Goal: Information Seeking & Learning: Understand process/instructions

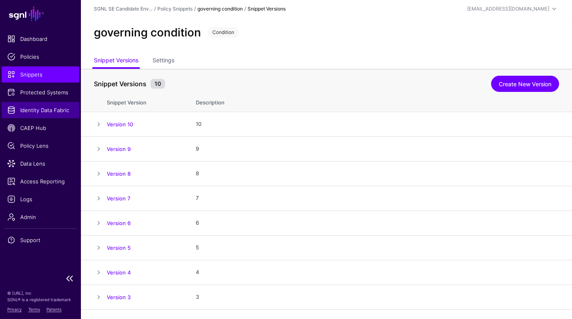
click at [33, 112] on span "Identity Data Fabric" at bounding box center [40, 110] width 66 height 8
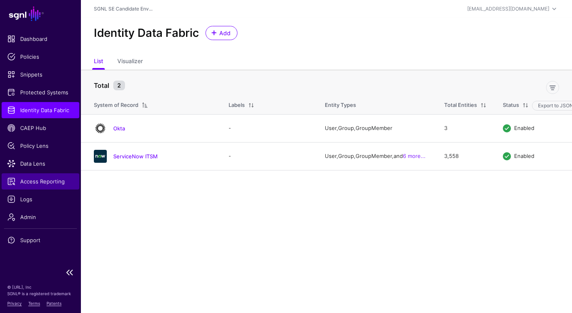
click at [34, 181] on span "Access Reporting" at bounding box center [40, 181] width 66 height 8
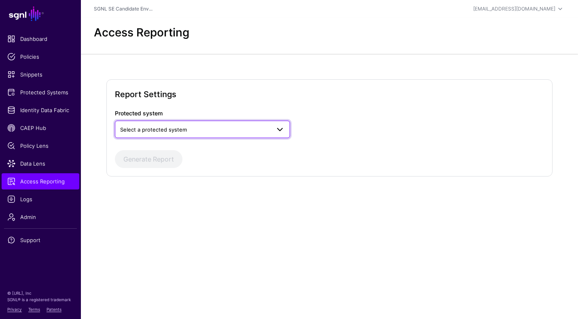
click at [171, 131] on span "Select a protected system" at bounding box center [153, 129] width 67 height 6
click at [153, 152] on div "AWS" at bounding box center [202, 148] width 162 height 8
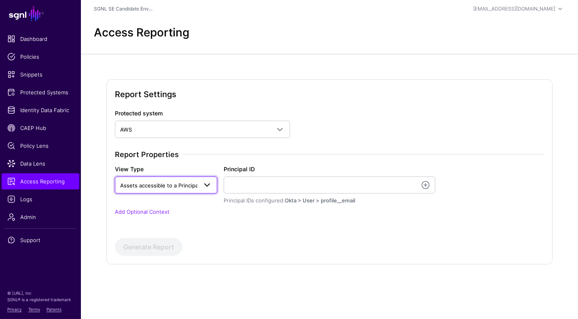
click at [198, 186] on span at bounding box center [204, 185] width 15 height 10
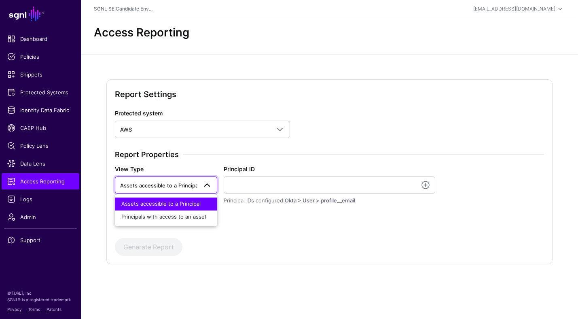
click at [198, 186] on span at bounding box center [204, 185] width 15 height 10
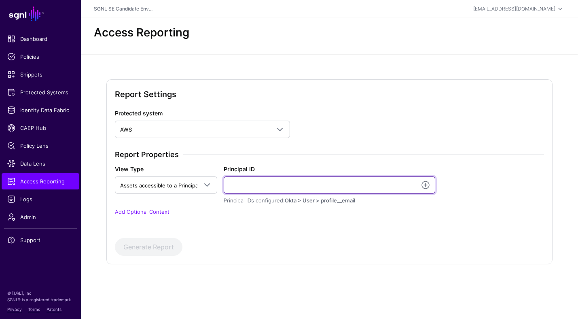
click at [233, 187] on input "Principal ID" at bounding box center [329, 184] width 211 height 17
type input "**********"
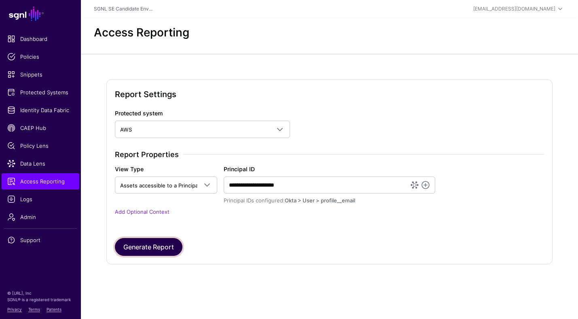
click at [153, 245] on button "Generate Report" at bounding box center [149, 247] width 68 height 18
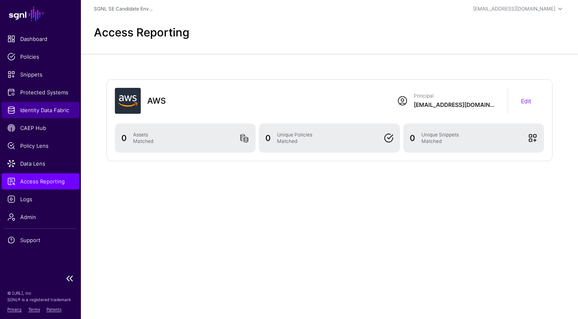
click at [36, 109] on span "Identity Data Fabric" at bounding box center [40, 110] width 66 height 8
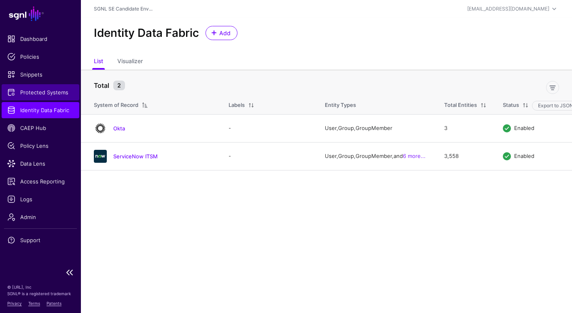
click at [45, 90] on span "Protected Systems" at bounding box center [40, 92] width 66 height 8
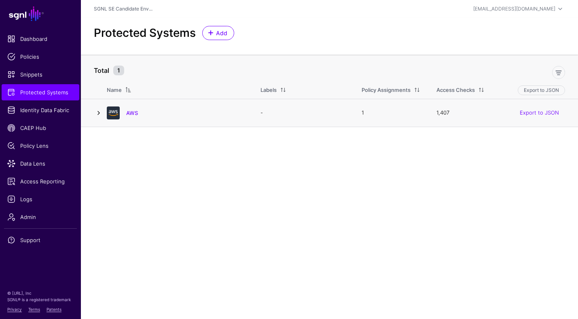
click at [98, 114] on link at bounding box center [99, 113] width 10 height 10
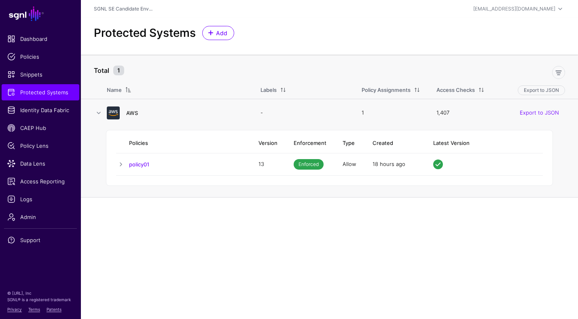
click at [134, 114] on link "AWS" at bounding box center [132, 113] width 12 height 6
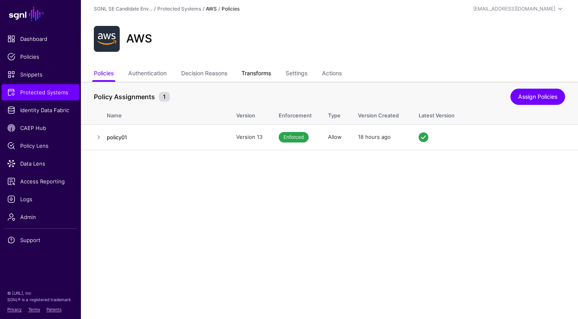
click at [266, 76] on link "Transforms" at bounding box center [257, 73] width 30 height 15
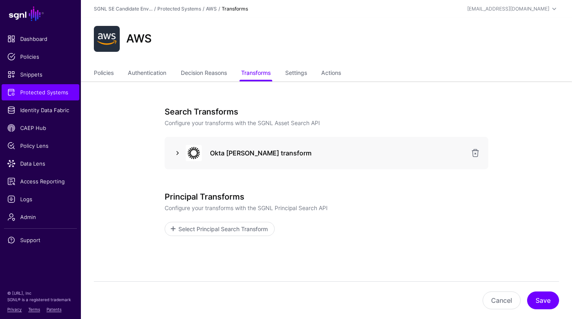
click at [178, 153] on link at bounding box center [178, 153] width 10 height 10
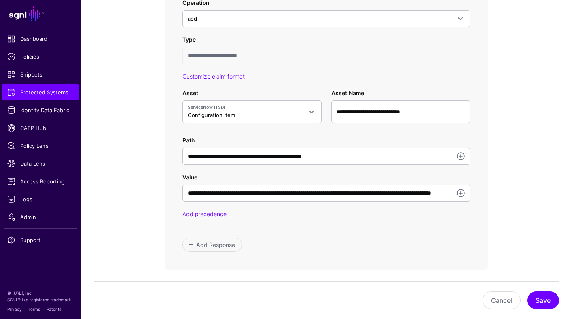
scroll to position [468, 0]
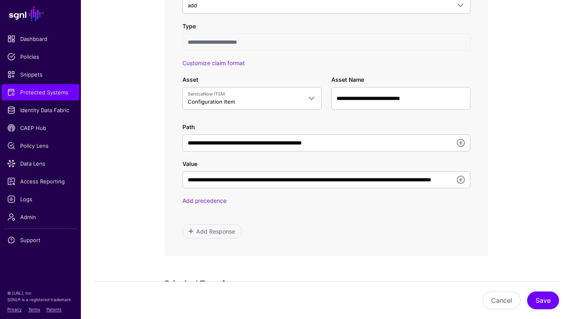
click at [126, 106] on app-integrations-item-transforms "**********" at bounding box center [326, 28] width 491 height 829
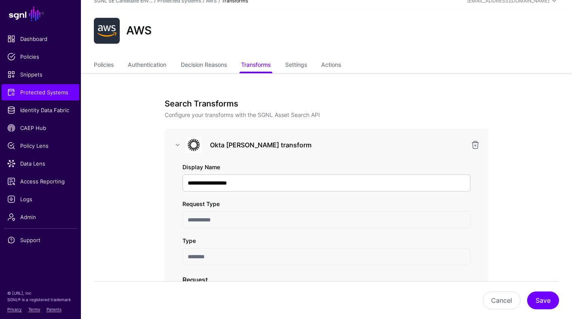
scroll to position [11, 0]
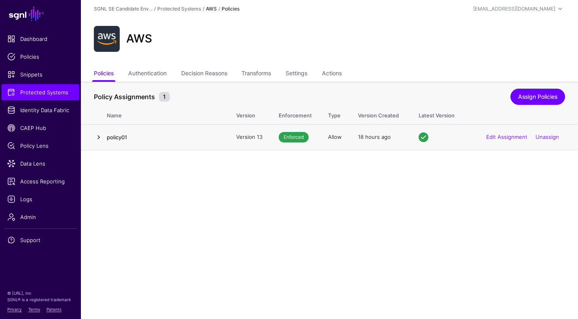
click at [98, 137] on link at bounding box center [99, 137] width 10 height 10
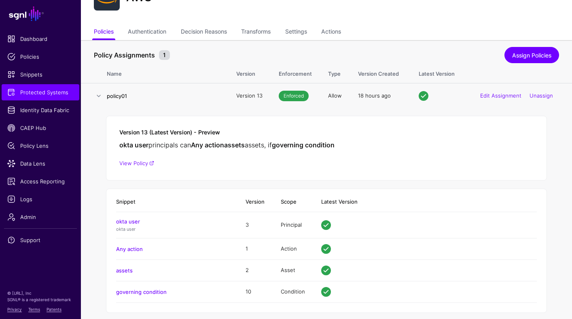
scroll to position [51, 0]
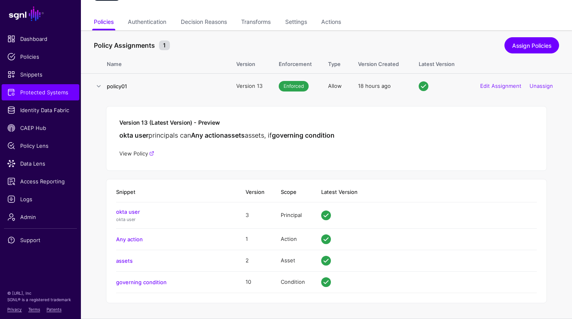
click at [134, 152] on link "View Policy" at bounding box center [136, 153] width 35 height 6
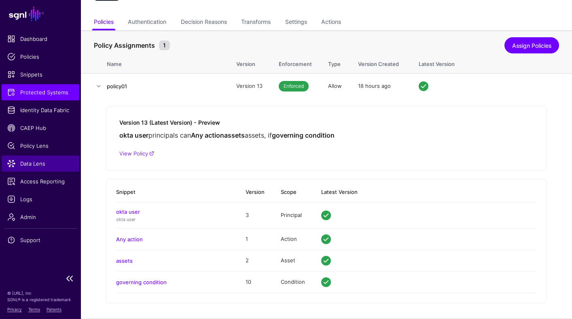
click at [34, 163] on span "Data Lens" at bounding box center [40, 163] width 66 height 8
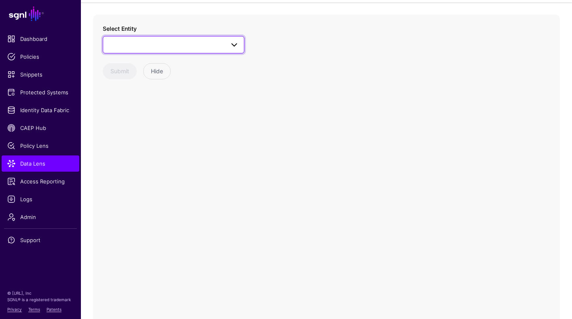
click at [146, 44] on span at bounding box center [173, 45] width 131 height 10
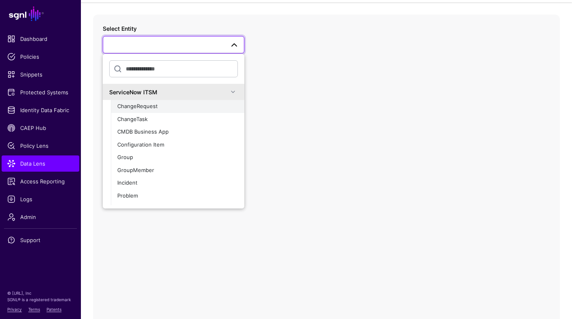
click at [142, 105] on span "ChangeRequest" at bounding box center [137, 106] width 40 height 6
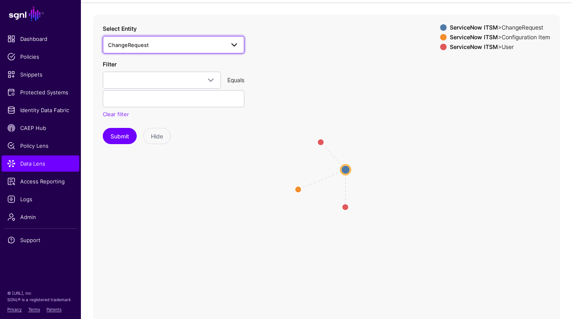
click at [202, 49] on span "ChangeRequest" at bounding box center [166, 44] width 117 height 9
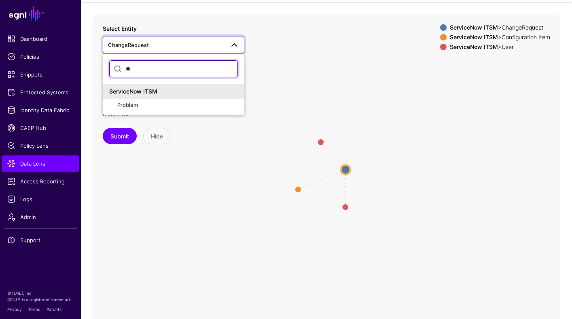
type input "*"
type input "****"
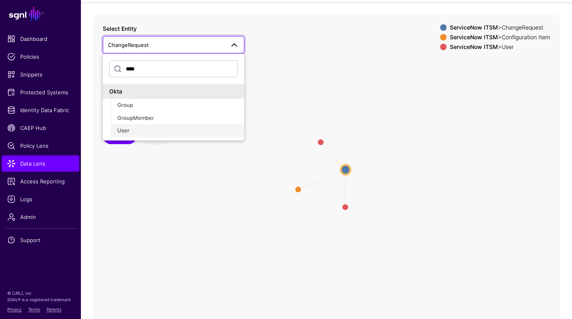
click at [149, 130] on div "User" at bounding box center [177, 131] width 121 height 8
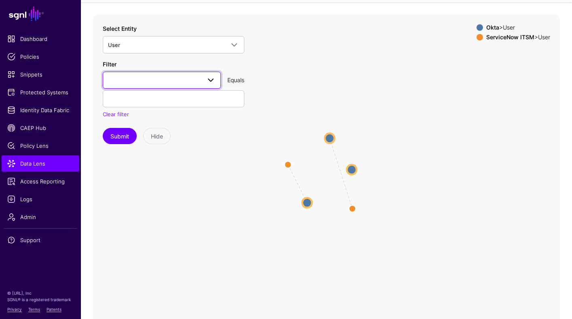
click at [162, 79] on span at bounding box center [162, 80] width 108 height 10
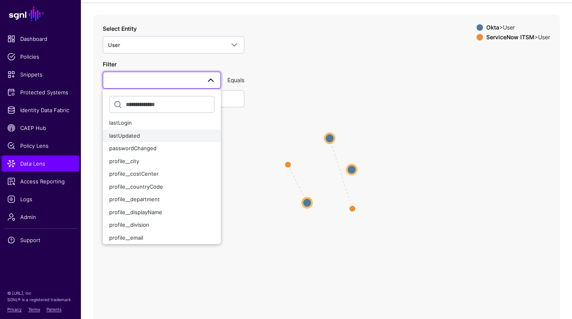
scroll to position [41, 0]
click at [132, 237] on span "profile__email" at bounding box center [126, 237] width 34 height 6
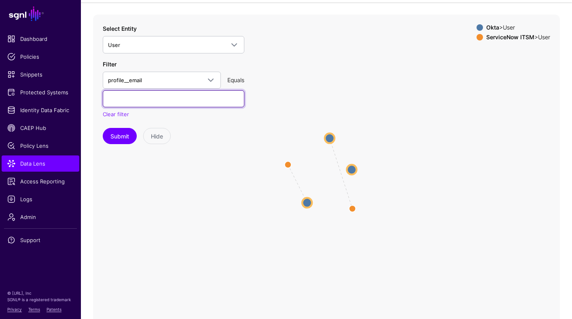
click at [144, 100] on input "text" at bounding box center [174, 98] width 142 height 17
type input "**********"
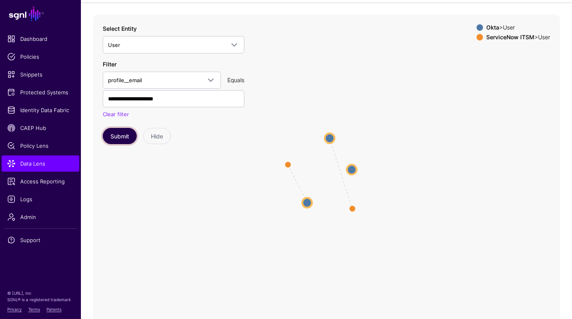
click at [120, 138] on button "Submit" at bounding box center [120, 136] width 34 height 16
click at [340, 170] on circle at bounding box center [342, 170] width 10 height 10
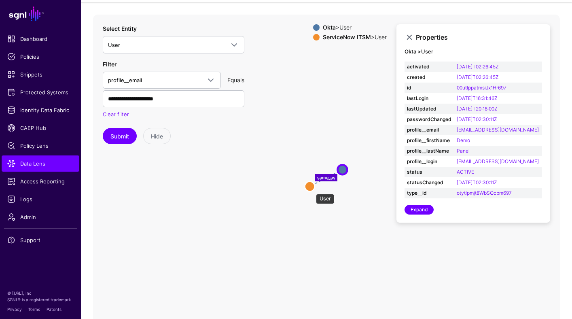
click at [312, 190] on circle at bounding box center [310, 187] width 10 height 10
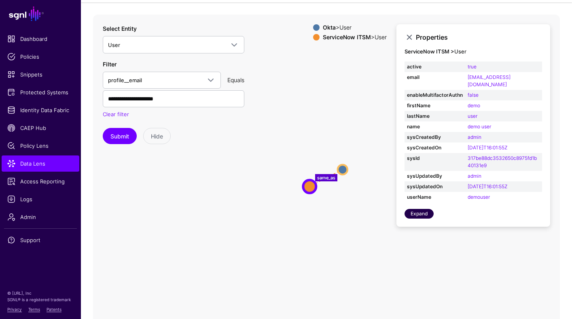
click at [423, 209] on link "Expand" at bounding box center [419, 214] width 29 height 10
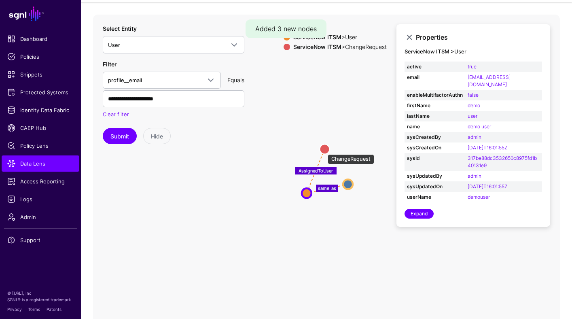
click at [324, 150] on circle at bounding box center [325, 149] width 10 height 10
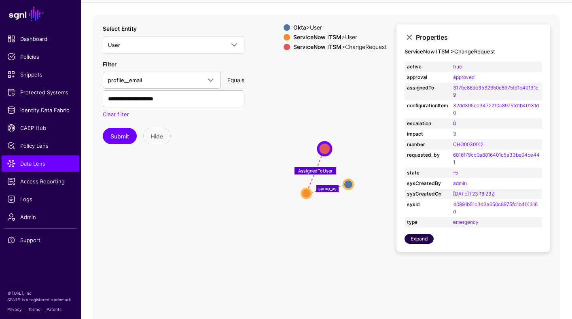
click at [418, 240] on link "Expand" at bounding box center [419, 239] width 29 height 10
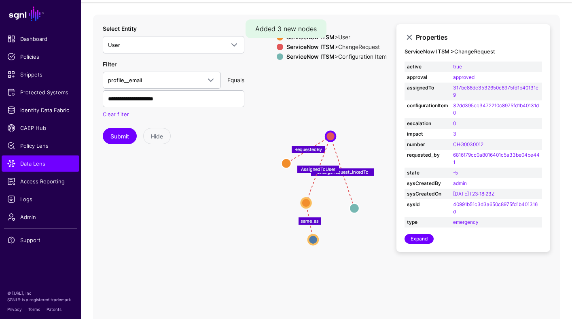
drag, startPoint x: 350, startPoint y: 170, endPoint x: 312, endPoint y: 240, distance: 79.9
click at [312, 240] on circle at bounding box center [313, 240] width 10 height 10
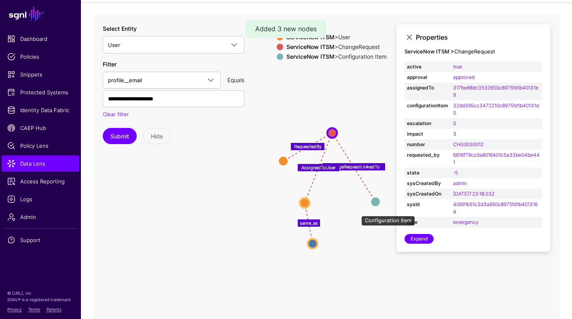
drag, startPoint x: 357, startPoint y: 211, endPoint x: 375, endPoint y: 204, distance: 19.5
click at [375, 204] on circle at bounding box center [376, 202] width 10 height 10
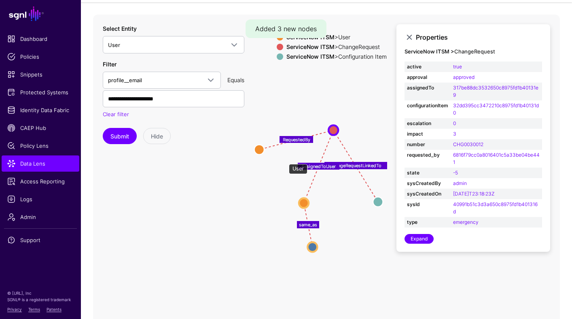
drag, startPoint x: 285, startPoint y: 160, endPoint x: 263, endPoint y: 150, distance: 24.4
click at [263, 150] on circle at bounding box center [260, 150] width 10 height 10
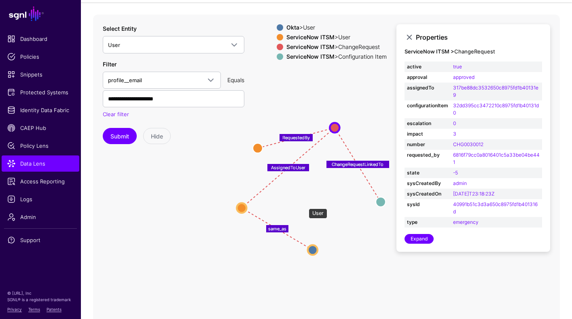
drag, startPoint x: 294, startPoint y: 205, endPoint x: 243, endPoint y: 209, distance: 50.8
click at [243, 209] on circle at bounding box center [242, 208] width 10 height 10
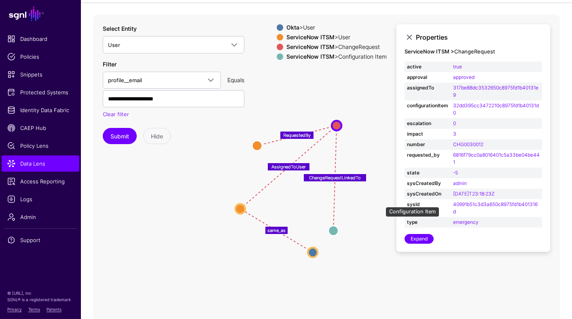
drag, startPoint x: 382, startPoint y: 203, endPoint x: 333, endPoint y: 231, distance: 56.4
click at [333, 231] on circle at bounding box center [334, 231] width 10 height 10
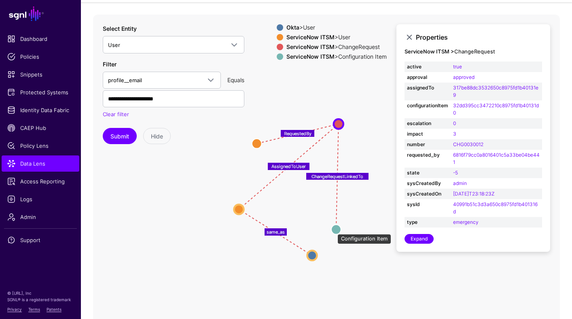
click at [333, 229] on circle at bounding box center [336, 230] width 10 height 10
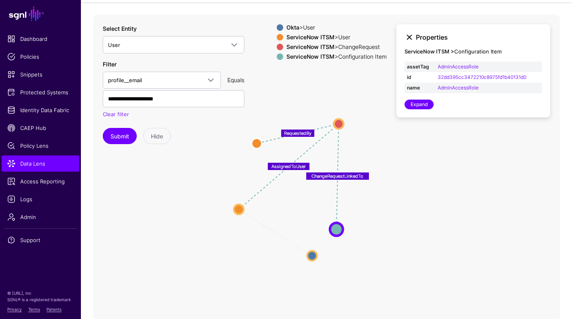
click at [411, 37] on link at bounding box center [410, 37] width 10 height 10
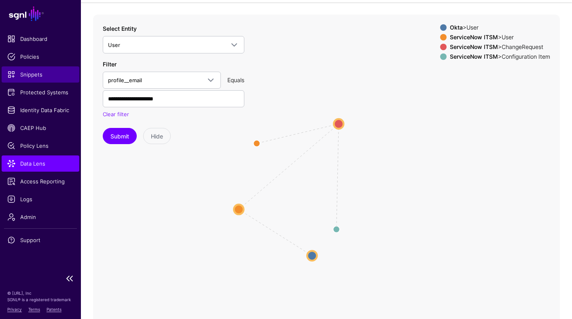
click at [42, 76] on span "Snippets" at bounding box center [40, 74] width 66 height 8
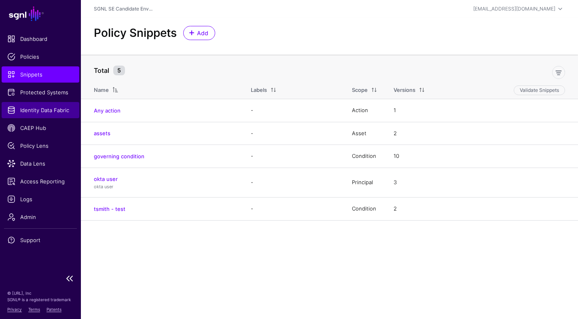
click at [47, 111] on span "Identity Data Fabric" at bounding box center [40, 110] width 66 height 8
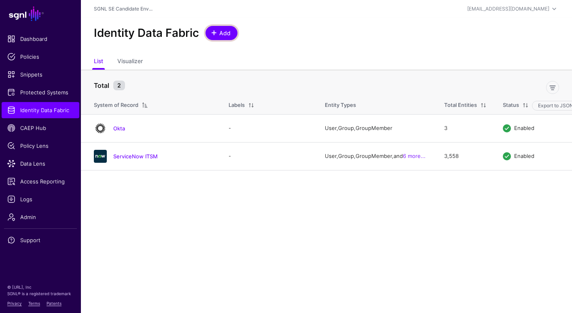
click at [224, 36] on span "Add" at bounding box center [224, 33] width 13 height 8
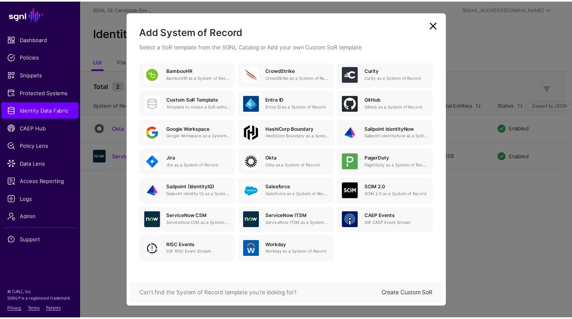
scroll to position [77, 0]
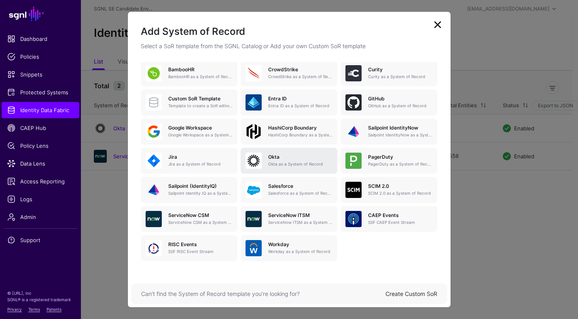
click at [287, 155] on h5 "Okta" at bounding box center [300, 157] width 64 height 6
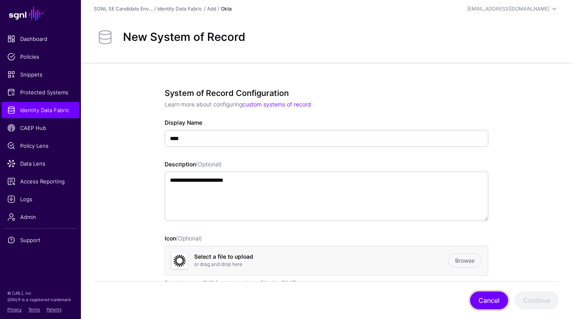
click at [481, 302] on button "Cancel" at bounding box center [489, 300] width 38 height 18
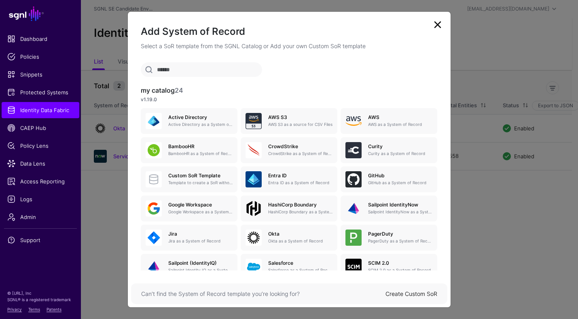
click at [439, 25] on link at bounding box center [437, 24] width 13 height 13
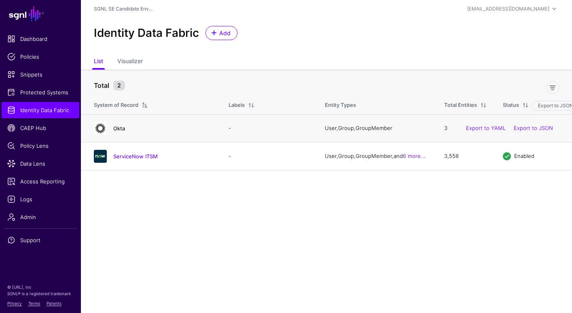
click at [120, 128] on link "Okta" at bounding box center [119, 128] width 12 height 6
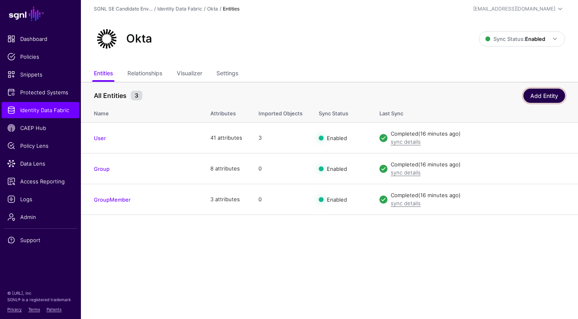
click at [542, 99] on link "Add Entity" at bounding box center [545, 96] width 42 height 14
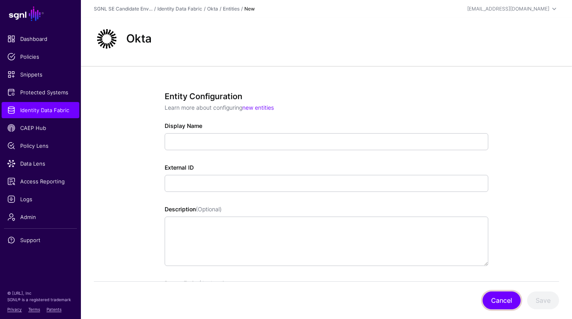
click at [508, 302] on button "Cancel" at bounding box center [502, 300] width 38 height 18
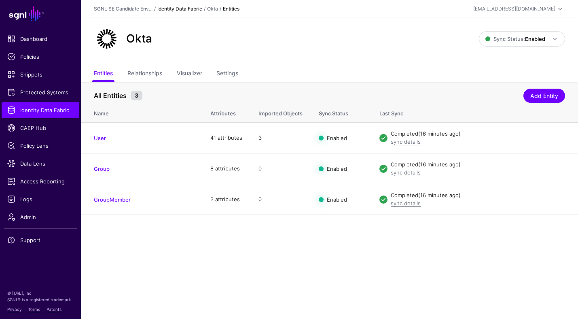
click at [195, 10] on link "Identity Data Fabric" at bounding box center [179, 9] width 45 height 6
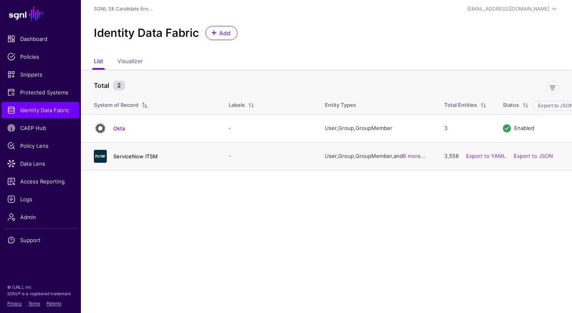
click at [129, 156] on link "ServiceNow ITSM" at bounding box center [135, 156] width 45 height 6
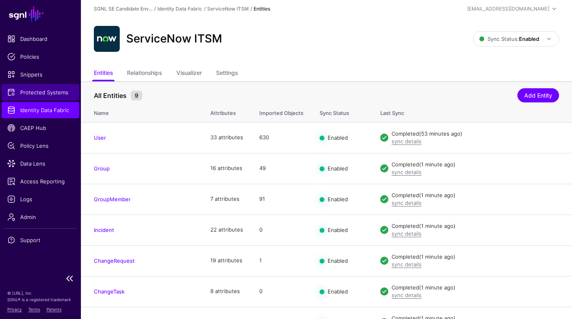
click at [40, 93] on span "Protected Systems" at bounding box center [40, 92] width 66 height 8
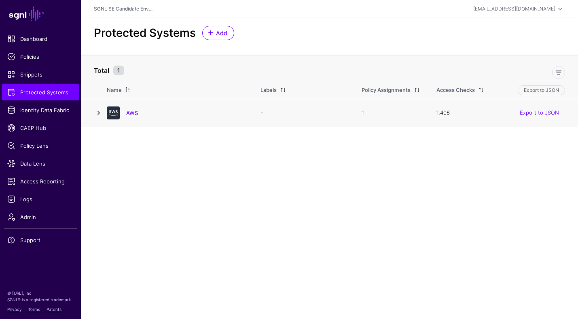
click at [98, 113] on link at bounding box center [99, 113] width 10 height 10
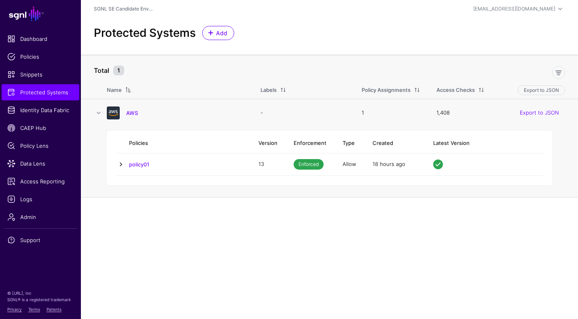
click at [121, 164] on link at bounding box center [121, 164] width 10 height 10
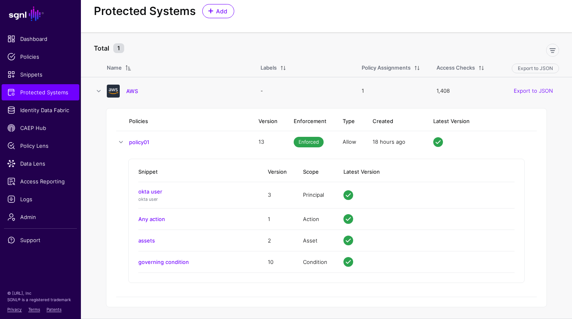
scroll to position [22, 0]
click at [142, 141] on link "policy01" at bounding box center [139, 142] width 20 height 6
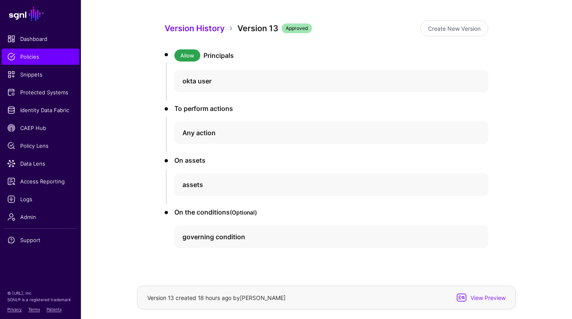
scroll to position [87, 0]
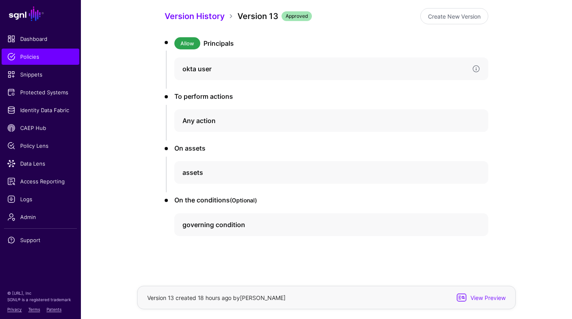
click at [199, 68] on h4 "okta user" at bounding box center [323, 69] width 283 height 10
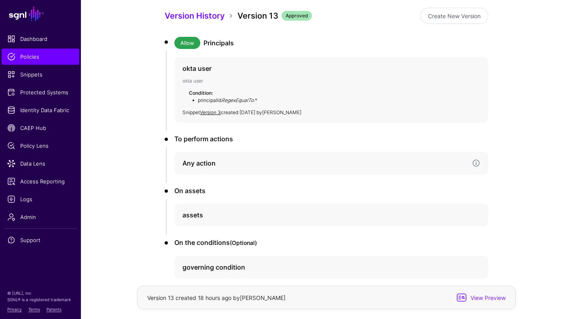
click at [205, 162] on h4 "Any action" at bounding box center [323, 163] width 283 height 10
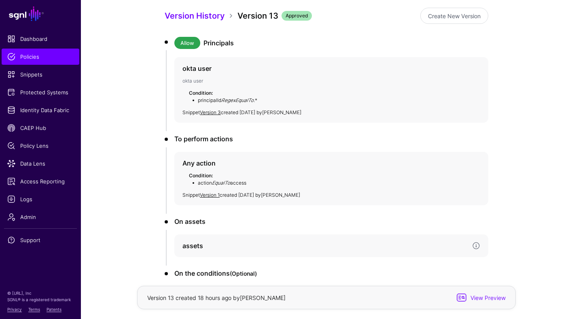
click at [204, 250] on h4 "assets" at bounding box center [323, 246] width 283 height 10
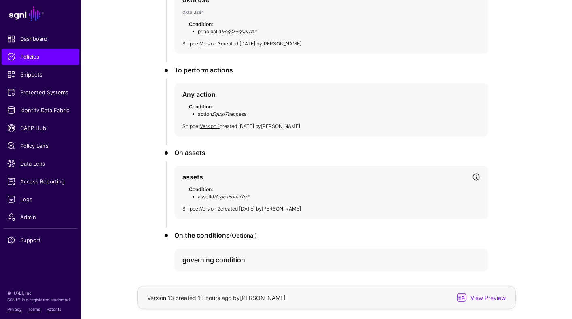
scroll to position [191, 0]
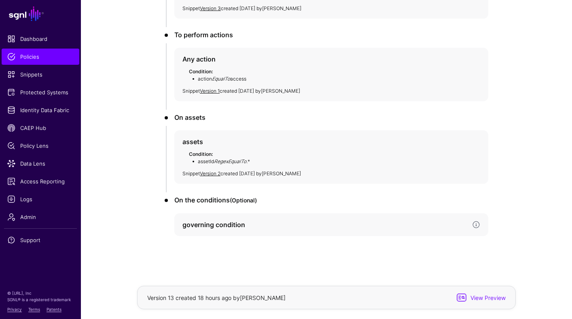
click at [230, 224] on h4 "governing condition" at bounding box center [323, 225] width 283 height 10
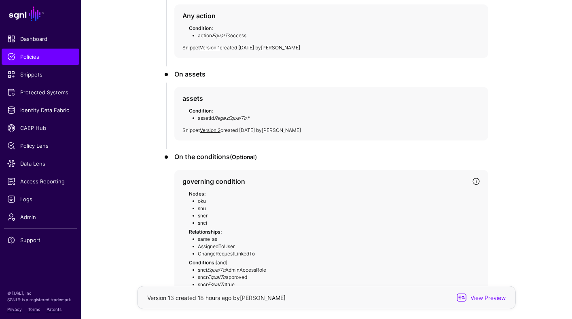
scroll to position [0, 0]
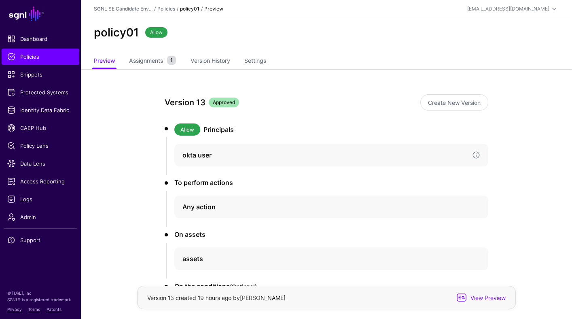
click at [212, 153] on h4 "okta user" at bounding box center [323, 155] width 283 height 10
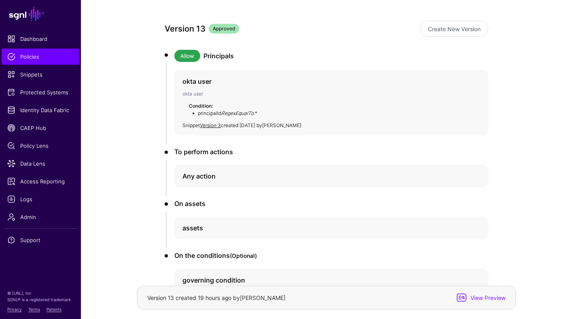
scroll to position [90, 0]
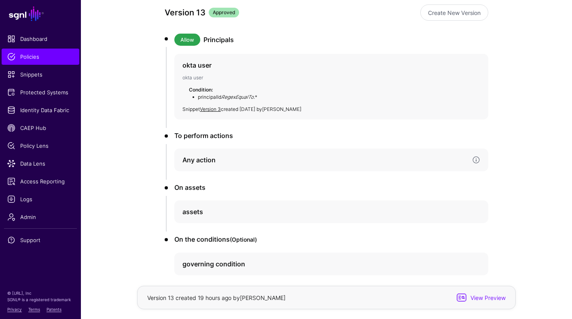
click at [216, 163] on h4 "Any action" at bounding box center [323, 160] width 283 height 10
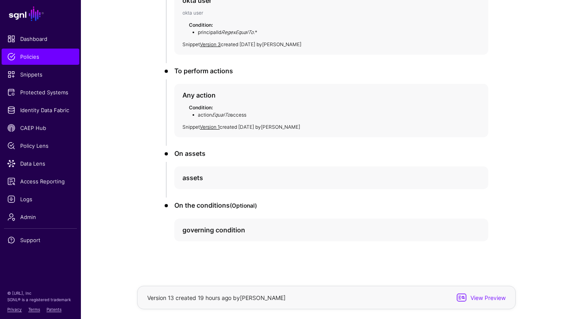
scroll to position [160, 0]
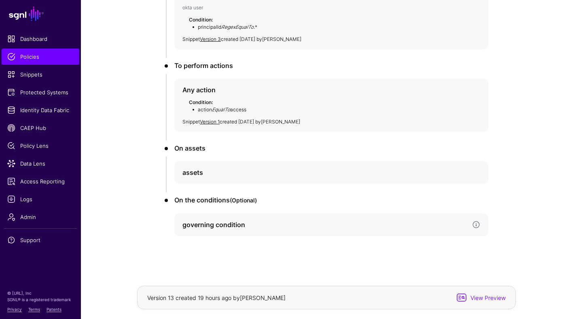
click at [227, 222] on h4 "governing condition" at bounding box center [323, 225] width 283 height 10
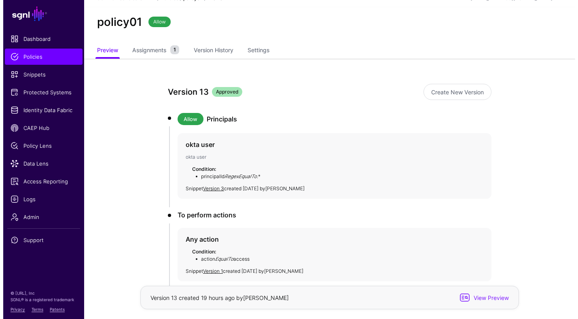
scroll to position [0, 0]
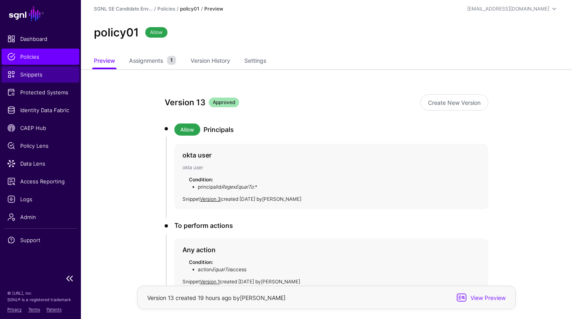
click at [36, 76] on span "Snippets" at bounding box center [40, 74] width 66 height 8
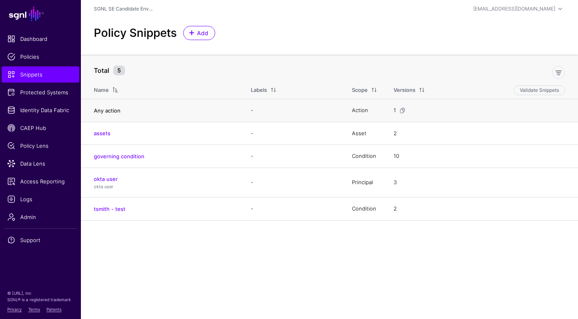
click at [110, 112] on link "Any action" at bounding box center [107, 110] width 27 height 6
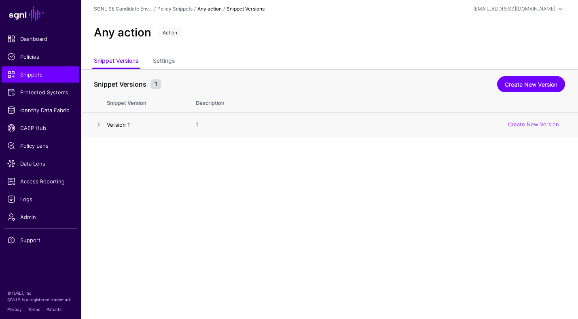
click at [120, 126] on link "Version 1" at bounding box center [118, 124] width 23 height 6
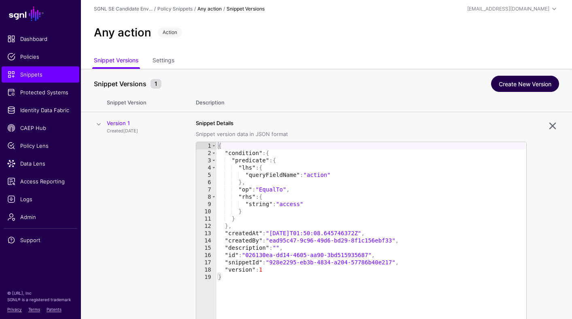
click at [515, 84] on link "Create New Version" at bounding box center [525, 84] width 68 height 16
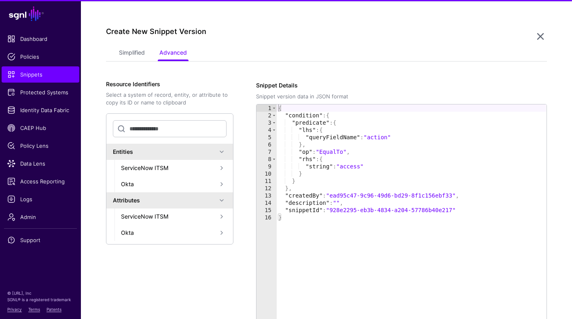
scroll to position [137, 0]
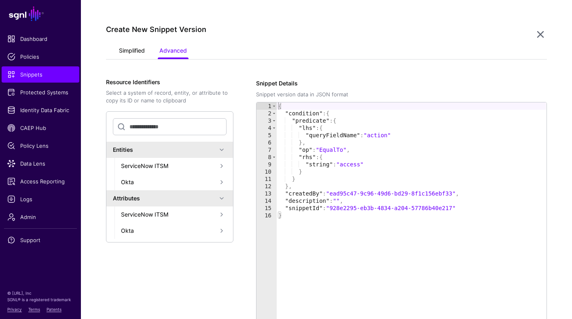
click at [130, 52] on link "Simplified" at bounding box center [132, 51] width 26 height 15
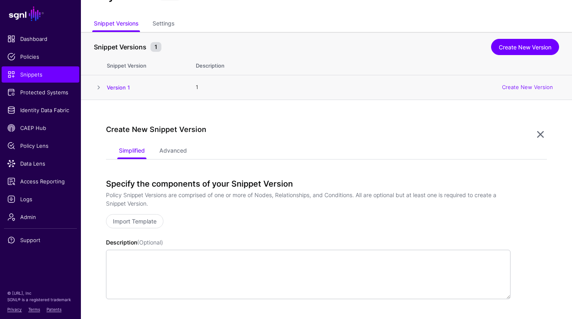
scroll to position [0, 0]
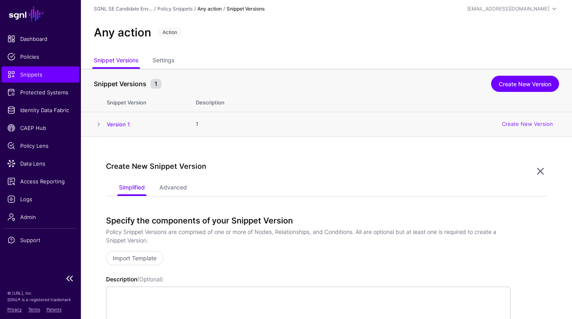
click at [30, 74] on span "Snippets" at bounding box center [40, 74] width 66 height 8
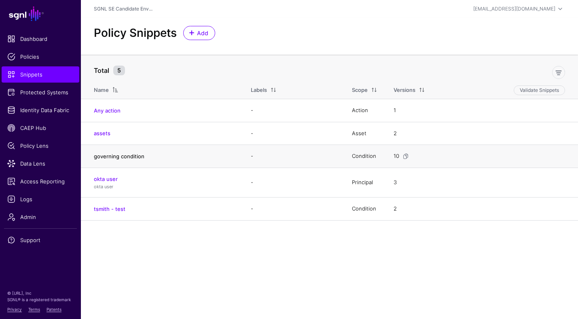
click at [111, 155] on link "governing condition" at bounding box center [119, 156] width 51 height 6
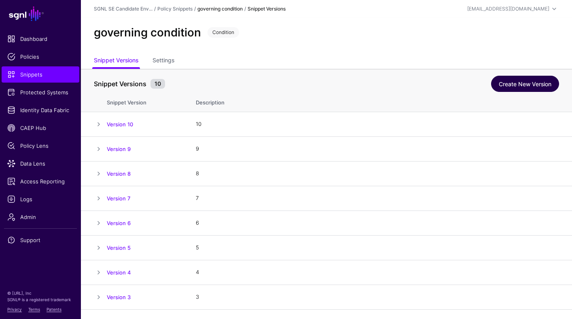
click at [503, 84] on link "Create New Version" at bounding box center [525, 84] width 68 height 16
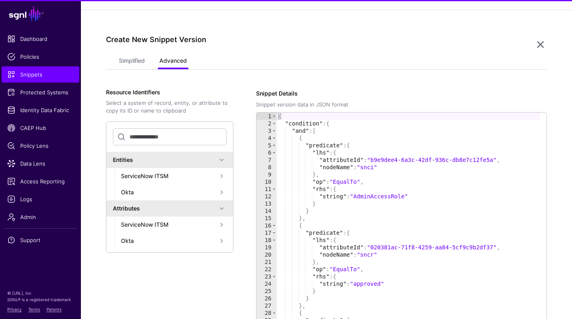
scroll to position [359, 0]
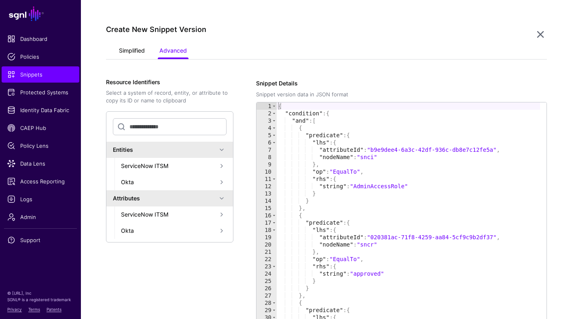
click at [136, 51] on link "Simplified" at bounding box center [132, 51] width 26 height 15
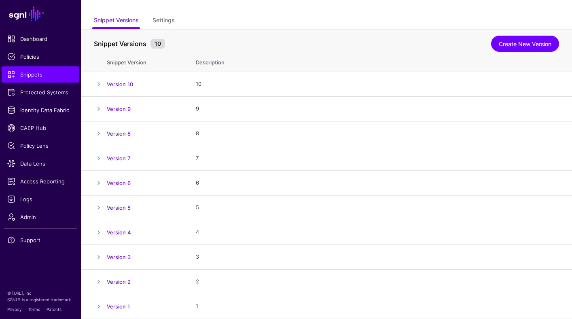
scroll to position [0, 0]
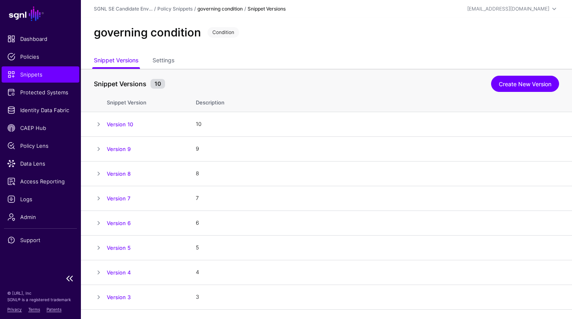
click at [28, 74] on span "Snippets" at bounding box center [40, 74] width 66 height 8
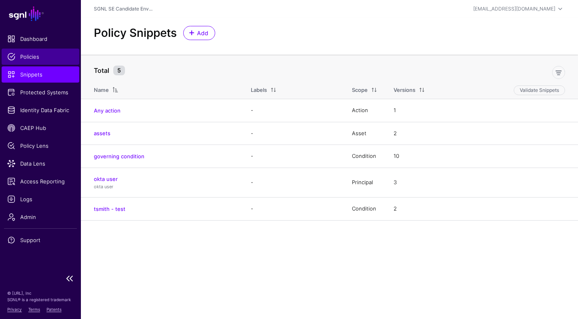
click at [29, 56] on span "Policies" at bounding box center [40, 57] width 66 height 8
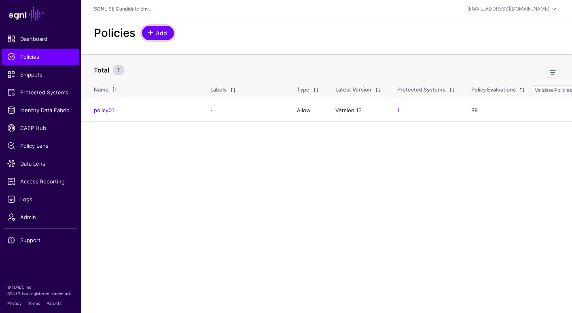
click at [157, 30] on span "Add" at bounding box center [161, 33] width 13 height 8
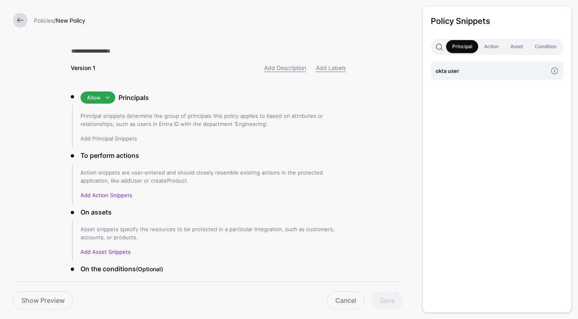
click at [115, 139] on link "Add Principal Snippets" at bounding box center [109, 138] width 57 height 6
click at [17, 24] on link at bounding box center [20, 20] width 15 height 15
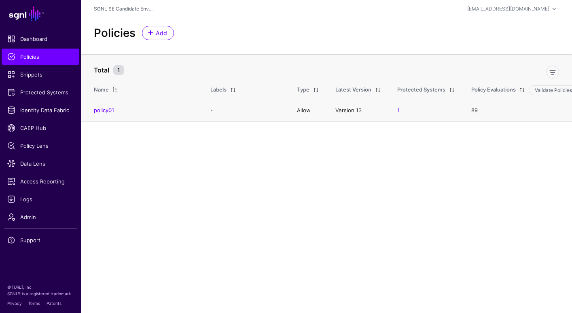
drag, startPoint x: 354, startPoint y: 110, endPoint x: 361, endPoint y: 110, distance: 6.9
click at [361, 110] on td "Version 13" at bounding box center [358, 110] width 62 height 23
click at [29, 148] on span "Policy Lens" at bounding box center [40, 146] width 66 height 8
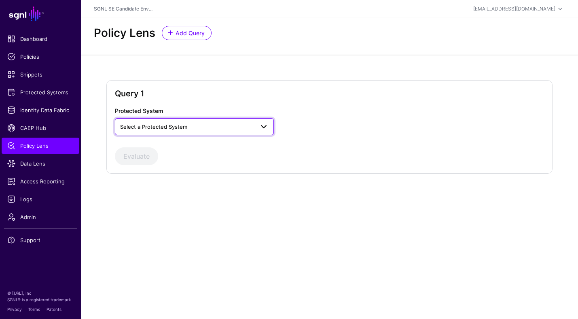
click at [192, 130] on span "Select a Protected System" at bounding box center [187, 126] width 134 height 9
click at [215, 59] on div "Query 1 Protected System Select a Protected System AWS Evaluate" at bounding box center [329, 134] width 497 height 158
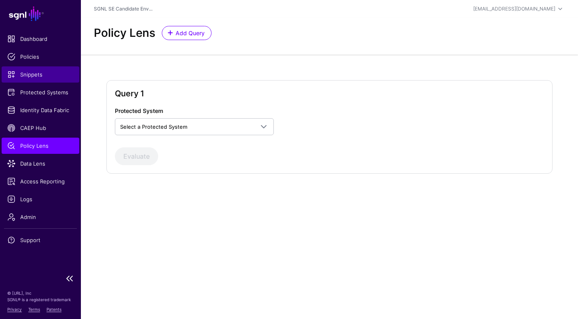
click at [29, 74] on span "Snippets" at bounding box center [40, 74] width 66 height 8
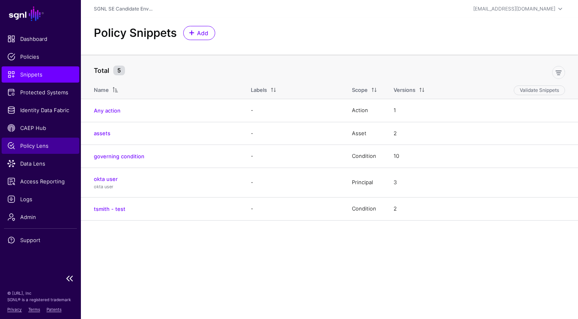
click at [35, 149] on span "Policy Lens" at bounding box center [40, 146] width 66 height 8
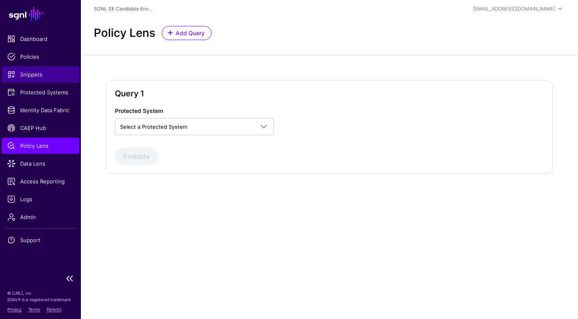
click at [33, 73] on span "Snippets" at bounding box center [40, 74] width 66 height 8
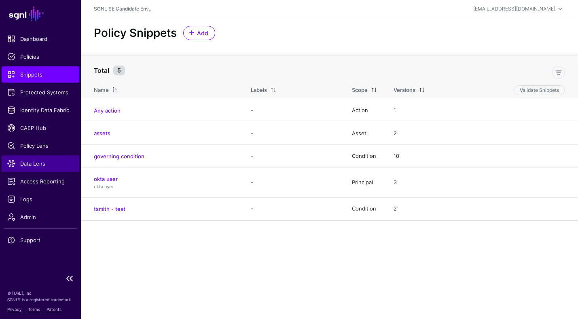
click at [42, 163] on span "Data Lens" at bounding box center [40, 163] width 66 height 8
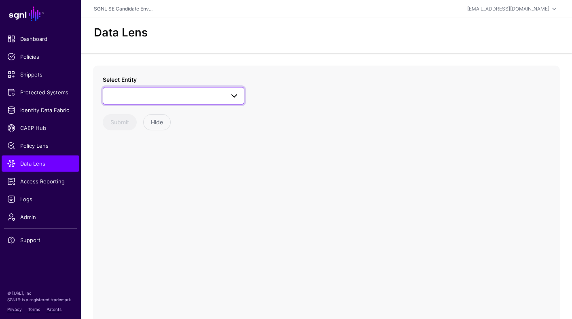
click at [195, 100] on span at bounding box center [173, 96] width 131 height 10
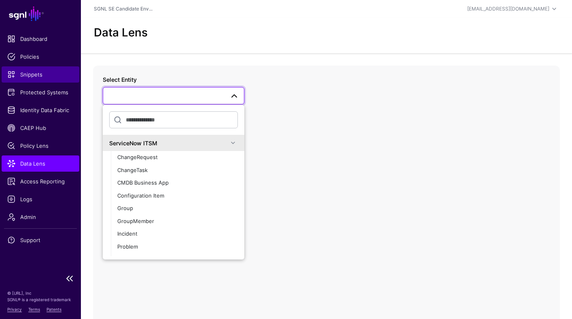
click at [38, 77] on span "Snippets" at bounding box center [40, 74] width 66 height 8
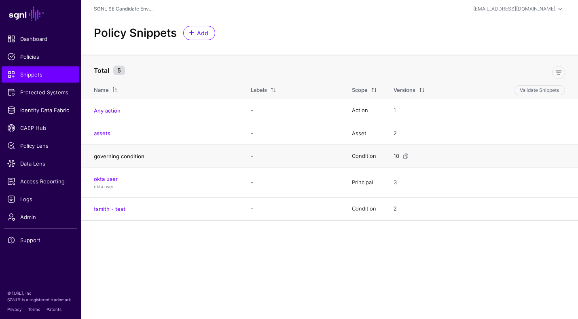
click at [123, 156] on link "governing condition" at bounding box center [119, 156] width 51 height 6
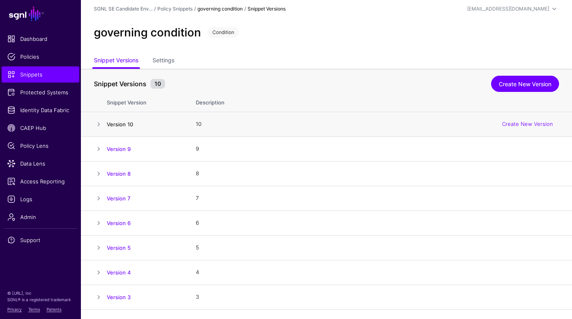
click at [121, 123] on link "Version 10" at bounding box center [120, 124] width 26 height 6
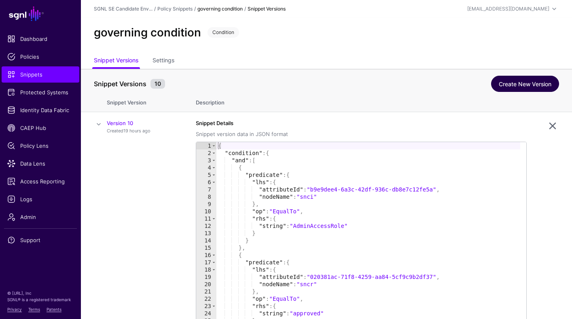
click at [507, 85] on link "Create New Version" at bounding box center [525, 84] width 68 height 16
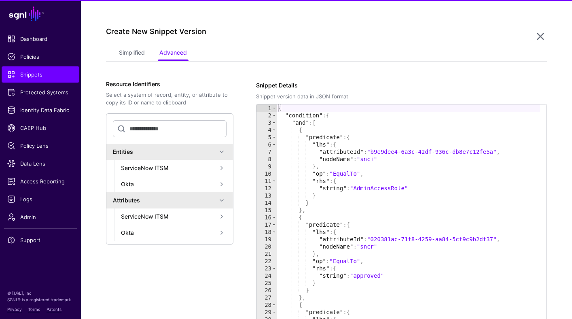
scroll to position [359, 0]
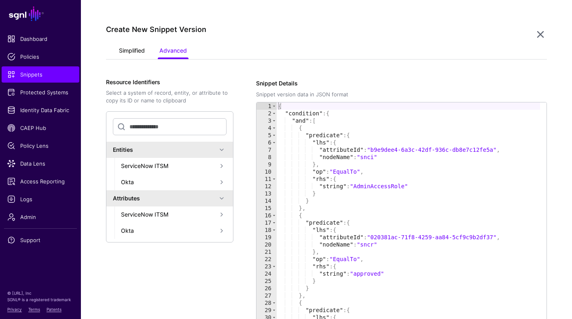
click at [132, 49] on link "Simplified" at bounding box center [132, 51] width 26 height 15
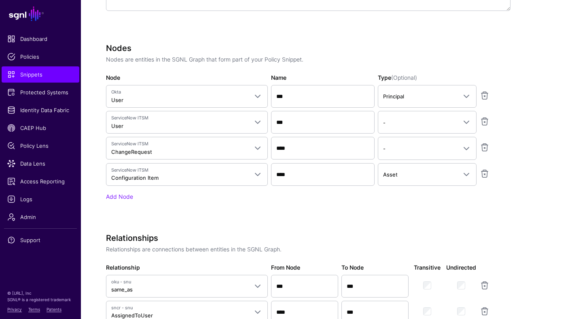
scroll to position [723, 0]
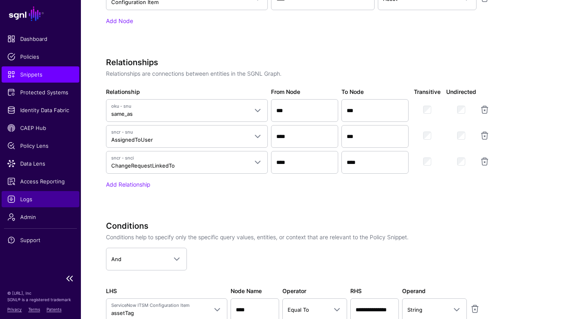
click at [40, 199] on span "Logs" at bounding box center [40, 199] width 66 height 8
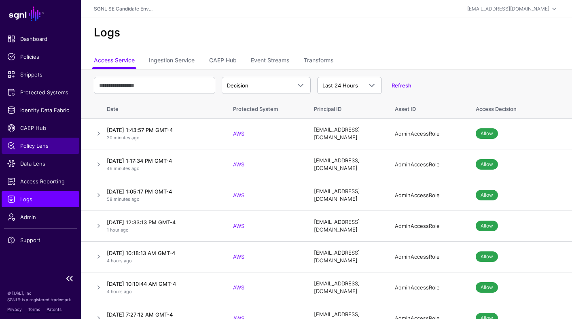
click at [35, 146] on span "Policy Lens" at bounding box center [40, 146] width 66 height 8
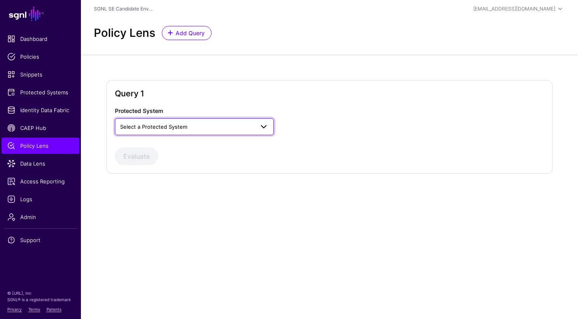
click at [198, 125] on span "Select a Protected System" at bounding box center [187, 126] width 134 height 9
click at [165, 143] on div "AWS" at bounding box center [194, 146] width 146 height 8
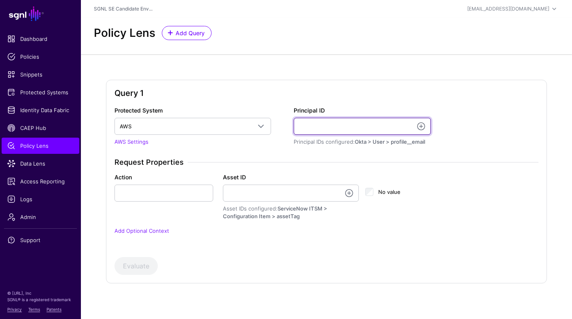
click at [322, 124] on input "Principal ID" at bounding box center [362, 126] width 137 height 17
type input "**********"
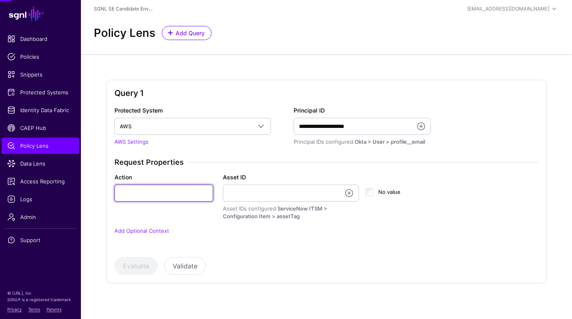
click at [177, 192] on input "Action" at bounding box center [164, 193] width 99 height 17
type input "******"
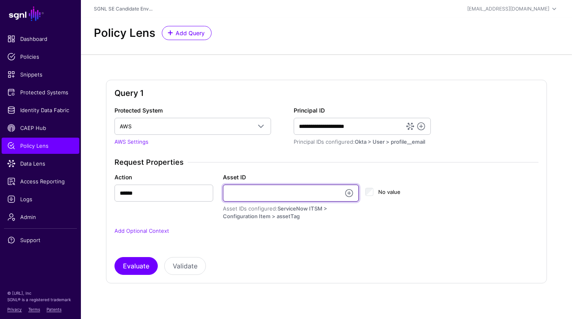
click at [244, 190] on input "Asset ID" at bounding box center [291, 193] width 136 height 17
type input "**********"
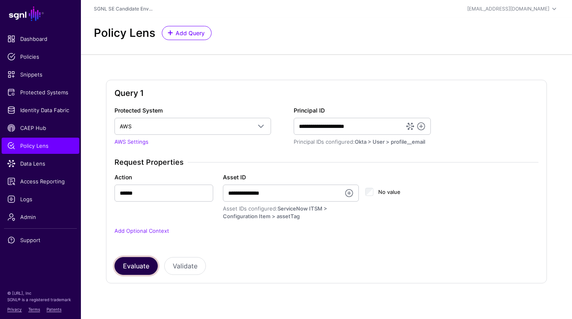
click at [132, 267] on button "Evaluate" at bounding box center [136, 266] width 43 height 18
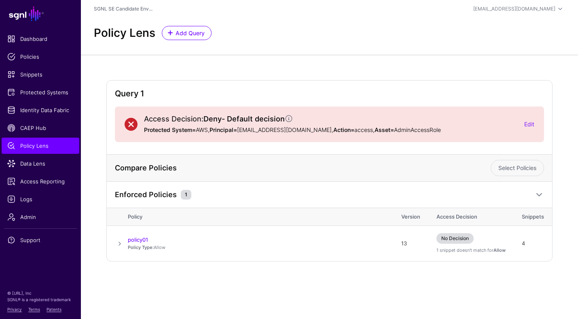
drag, startPoint x: 204, startPoint y: 119, endPoint x: 224, endPoint y: 118, distance: 19.8
click at [224, 118] on h2 "Access Decision: Deny - Default decision" at bounding box center [330, 119] width 373 height 9
click at [36, 178] on span "Access Reporting" at bounding box center [40, 181] width 66 height 8
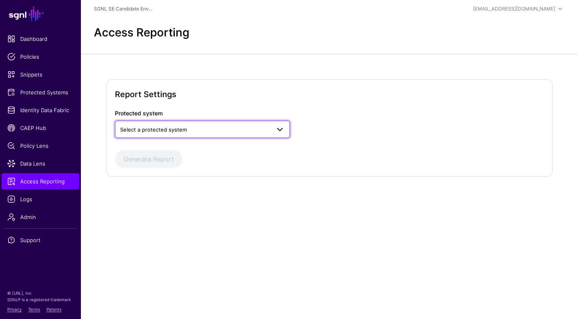
click at [163, 133] on span "Select a protected system" at bounding box center [195, 129] width 150 height 9
click at [154, 144] on button "AWS" at bounding box center [202, 148] width 175 height 13
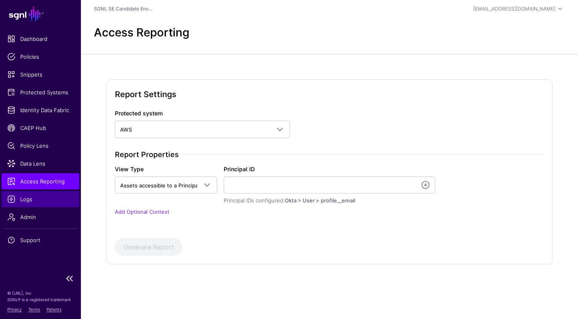
click at [38, 197] on span "Logs" at bounding box center [40, 199] width 66 height 8
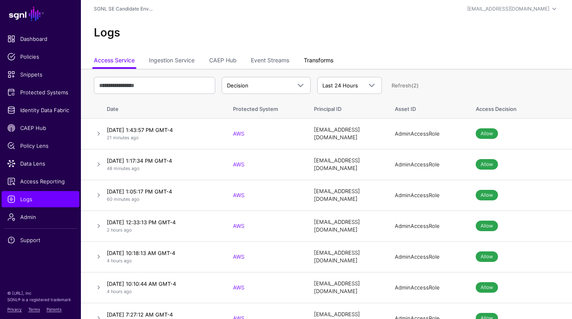
click at [326, 58] on link "Transforms" at bounding box center [319, 60] width 30 height 15
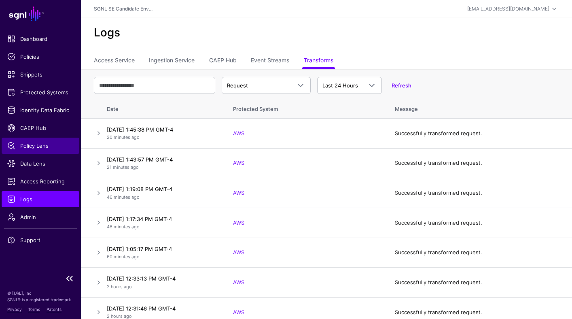
click at [36, 144] on span "Policy Lens" at bounding box center [40, 146] width 66 height 8
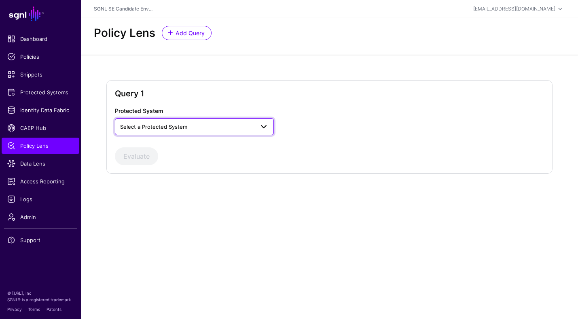
click at [212, 122] on span "Select a Protected System" at bounding box center [187, 126] width 134 height 9
click at [192, 143] on div "AWS" at bounding box center [194, 146] width 146 height 8
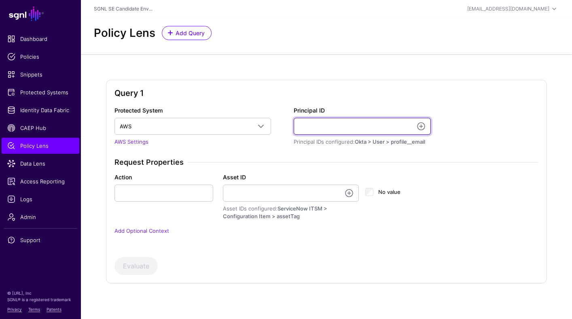
click at [336, 128] on input "Principal ID" at bounding box center [362, 126] width 137 height 17
type input "**********"
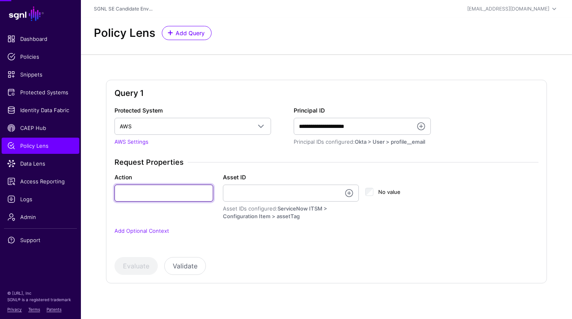
click at [172, 194] on input "Action" at bounding box center [164, 193] width 99 height 17
type input "******"
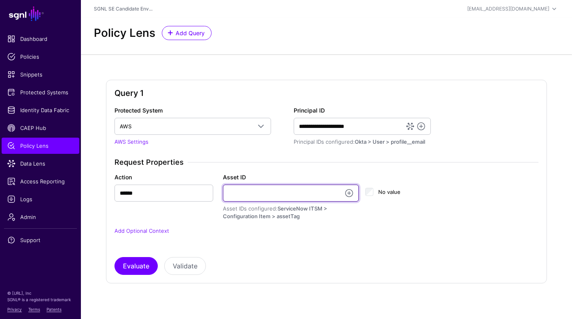
click at [250, 195] on input "Asset ID" at bounding box center [291, 193] width 136 height 17
type input "**********"
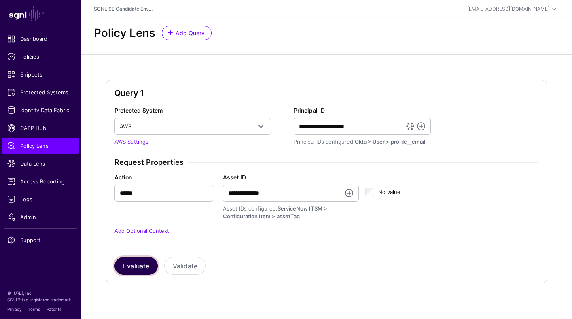
click at [134, 263] on button "Evaluate" at bounding box center [136, 266] width 43 height 18
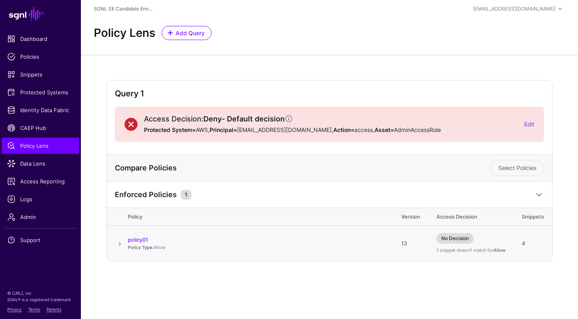
click at [121, 244] on span at bounding box center [120, 244] width 10 height 10
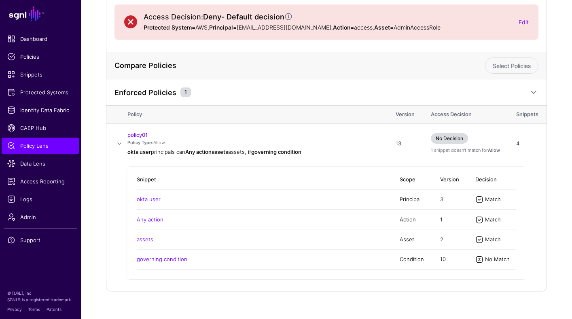
scroll to position [114, 0]
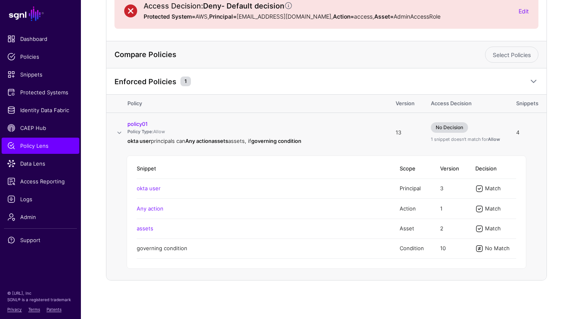
click at [168, 250] on link "governing condition" at bounding box center [162, 248] width 51 height 6
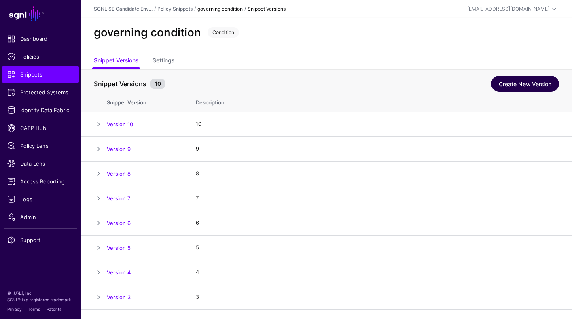
click at [524, 84] on link "Create New Version" at bounding box center [525, 84] width 68 height 16
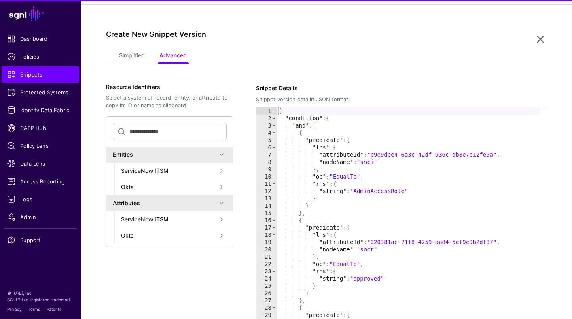
scroll to position [359, 0]
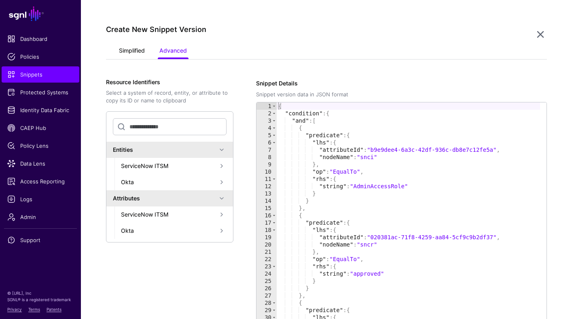
click at [132, 48] on link "Simplified" at bounding box center [132, 51] width 26 height 15
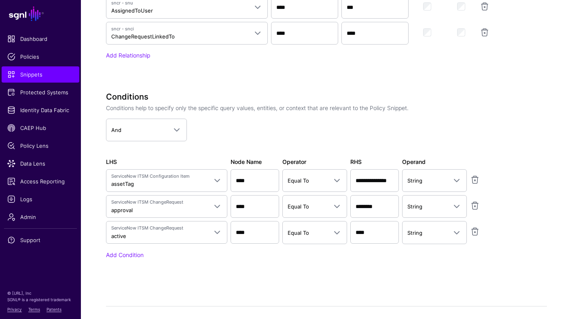
scroll to position [895, 0]
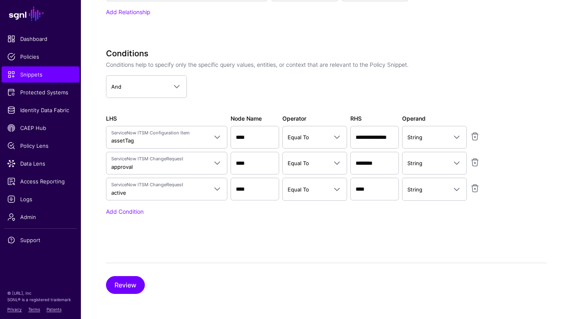
click at [271, 95] on app-dropdown "And And Or Not" at bounding box center [308, 86] width 405 height 23
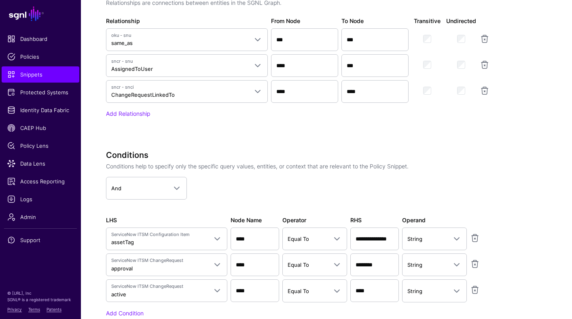
scroll to position [658, 0]
